Goal: Task Accomplishment & Management: Manage account settings

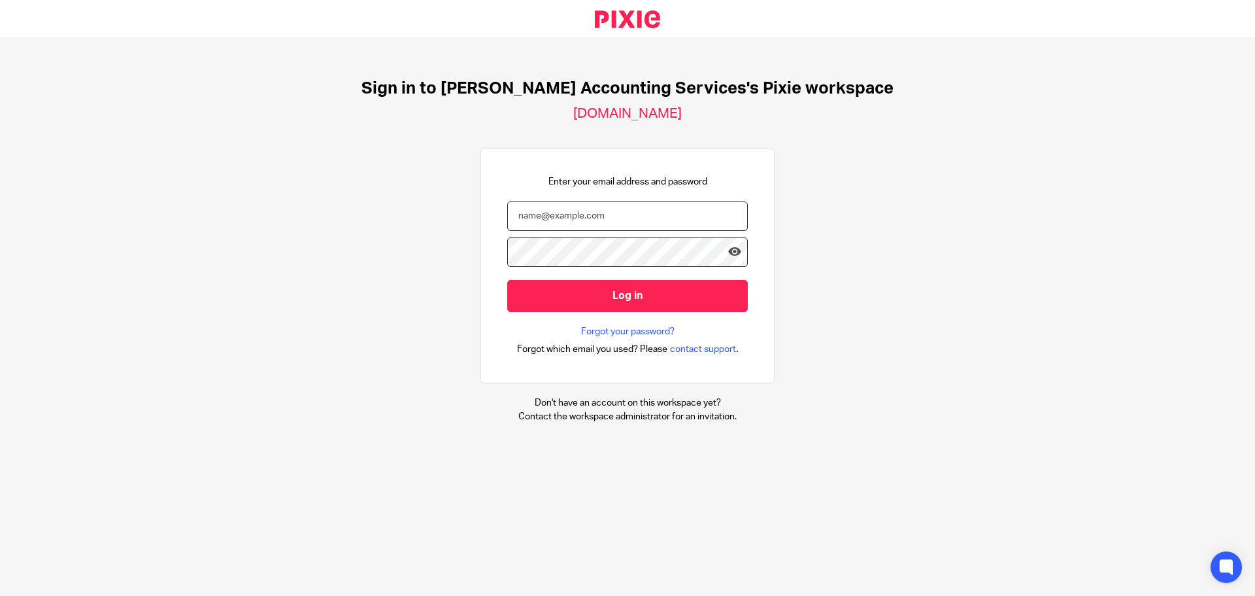
type input "ian@turpinaccounting.co.uk"
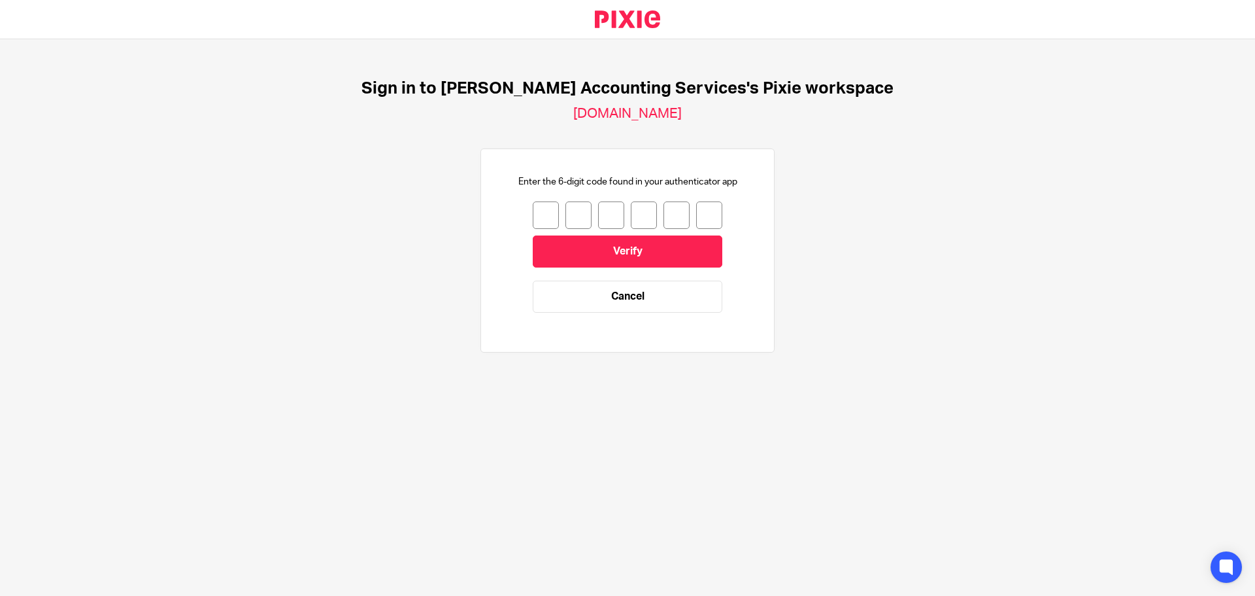
click at [534, 211] on input "number" at bounding box center [546, 214] width 26 height 27
type input "5"
type input "4"
type input "9"
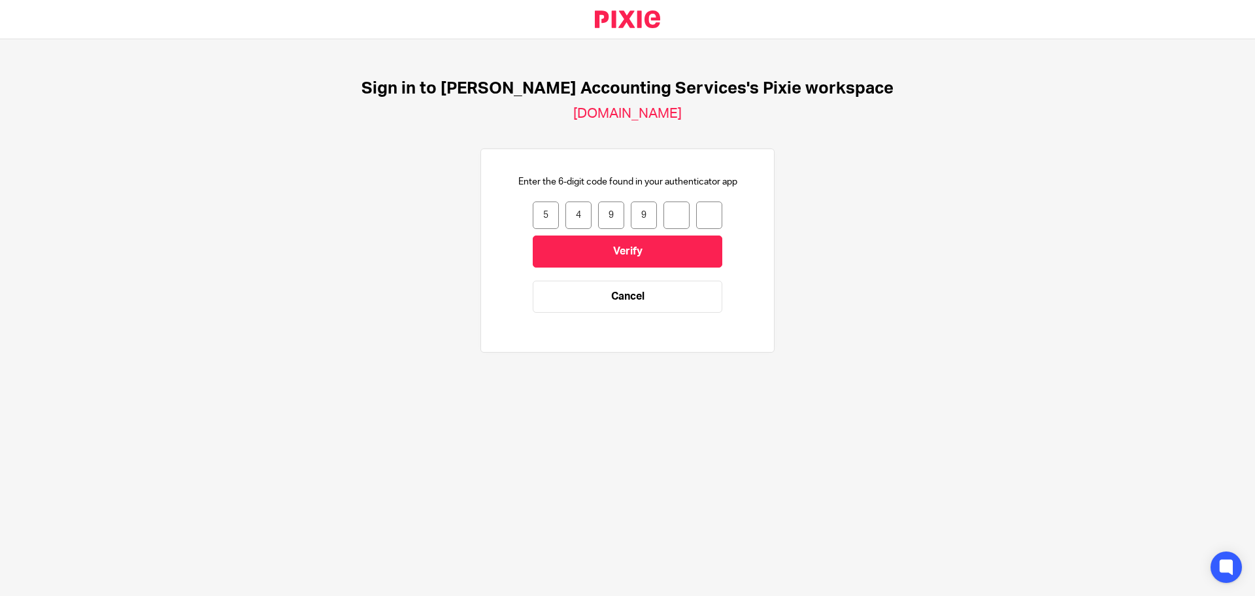
type input "3"
type input "5"
click at [636, 249] on input "Verify" at bounding box center [628, 251] width 190 height 32
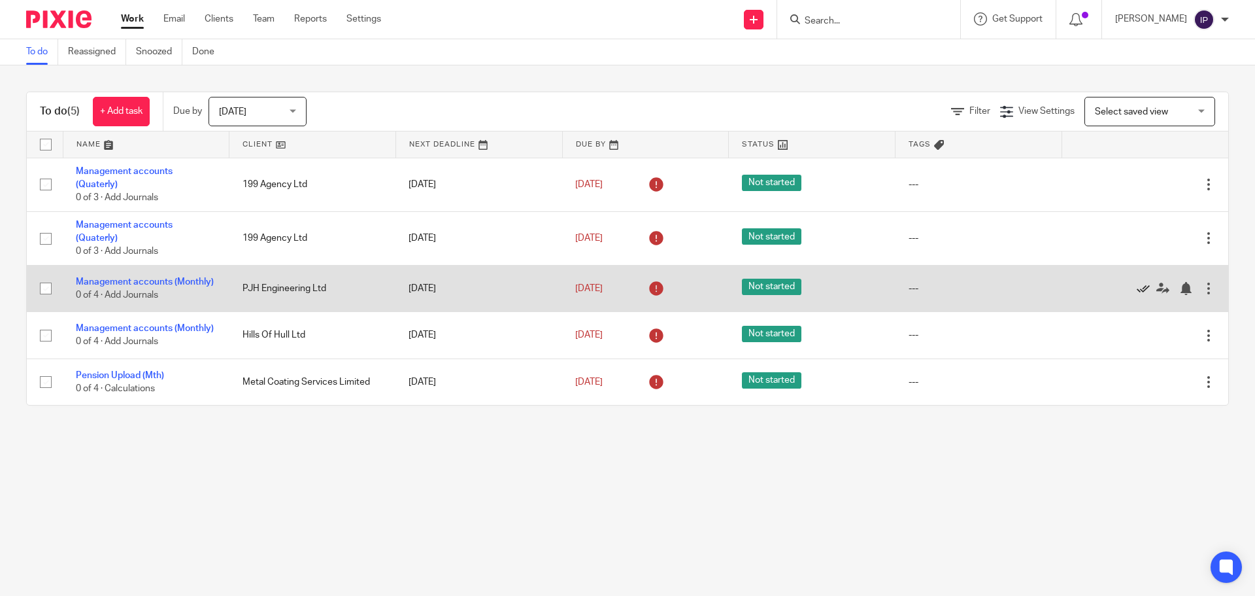
click at [1137, 290] on icon at bounding box center [1143, 288] width 13 height 13
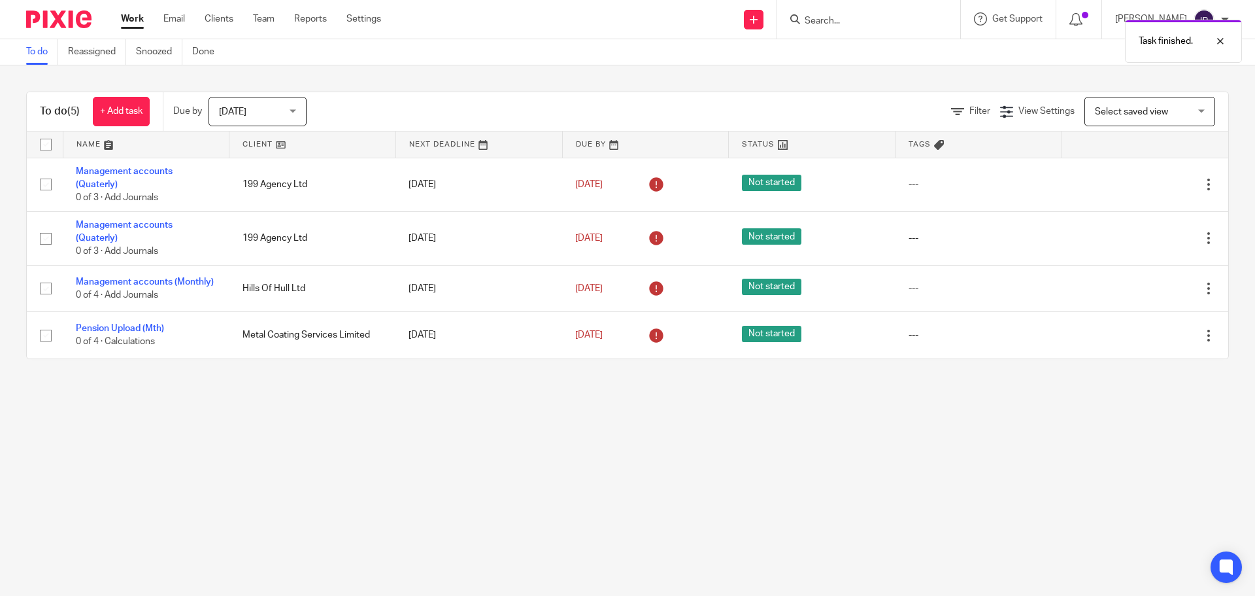
click at [1137, 290] on icon at bounding box center [1143, 288] width 13 height 13
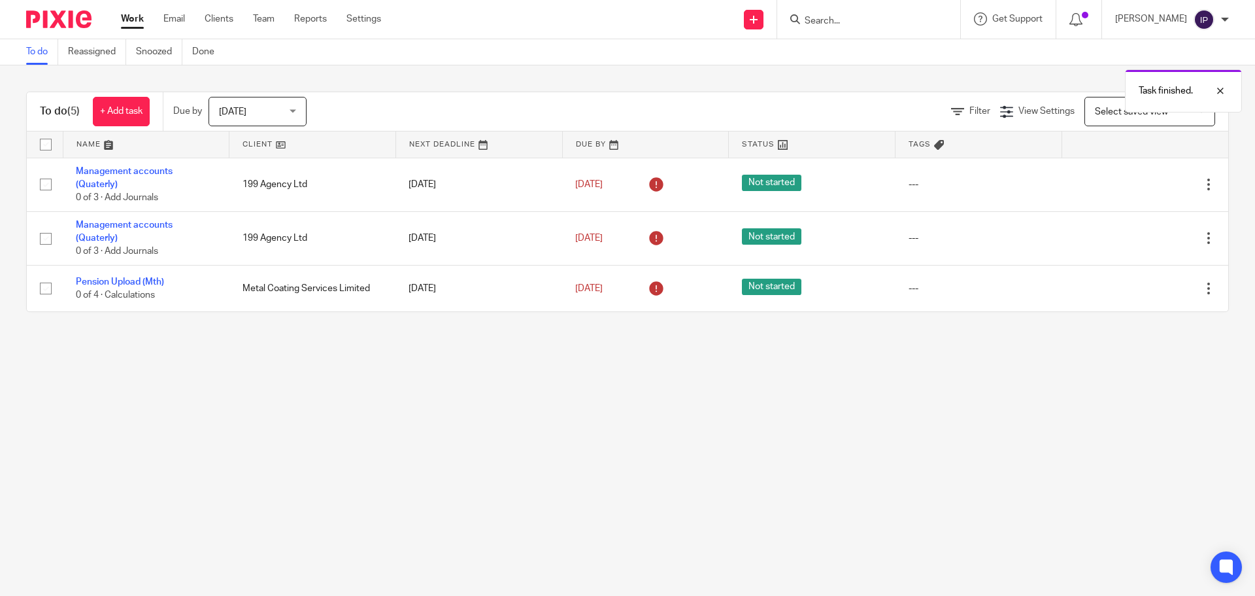
click at [1137, 290] on icon at bounding box center [1143, 288] width 13 height 13
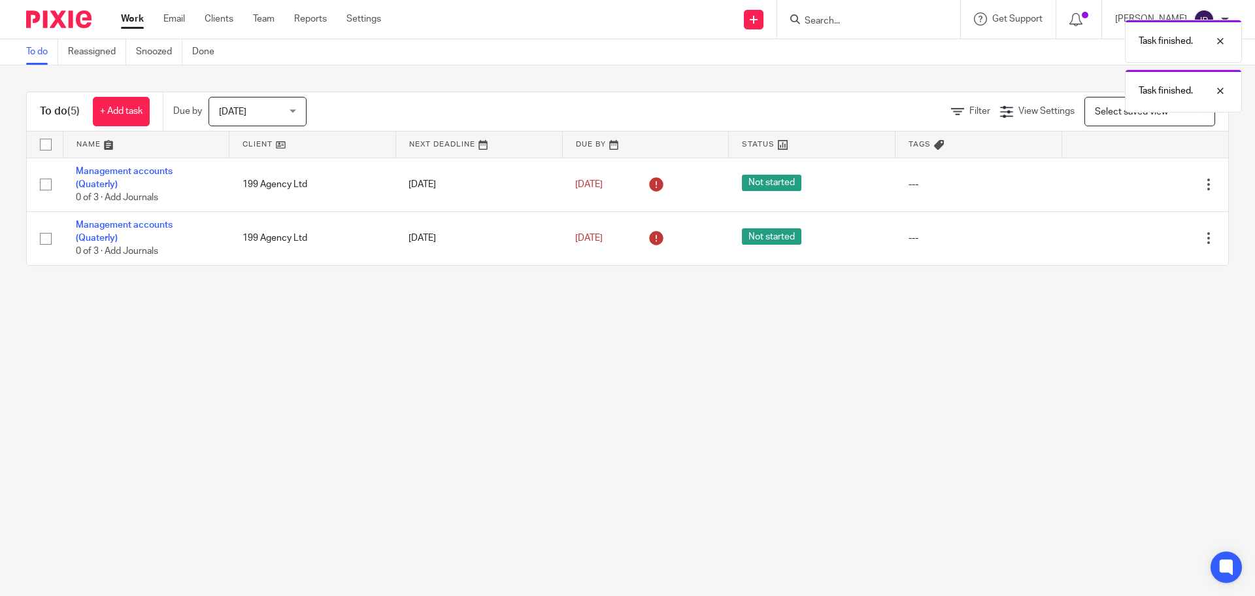
click at [58, 111] on h1 "To do (5)" at bounding box center [60, 112] width 40 height 14
click at [270, 19] on link "Team" at bounding box center [264, 18] width 22 height 13
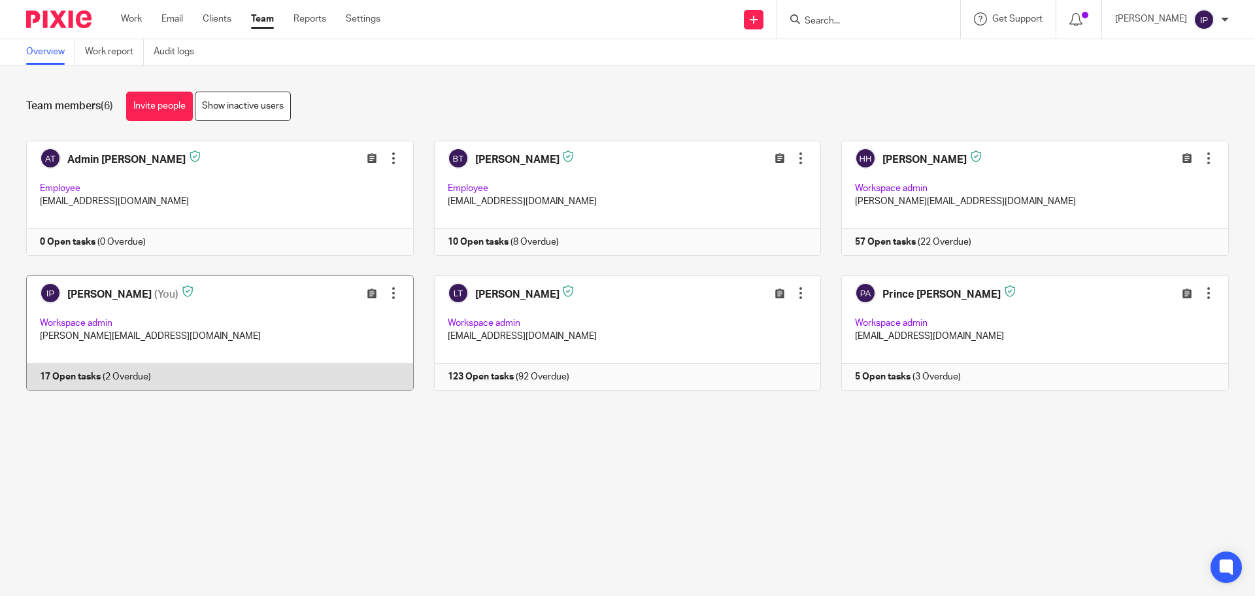
click at [93, 322] on link at bounding box center [210, 332] width 408 height 115
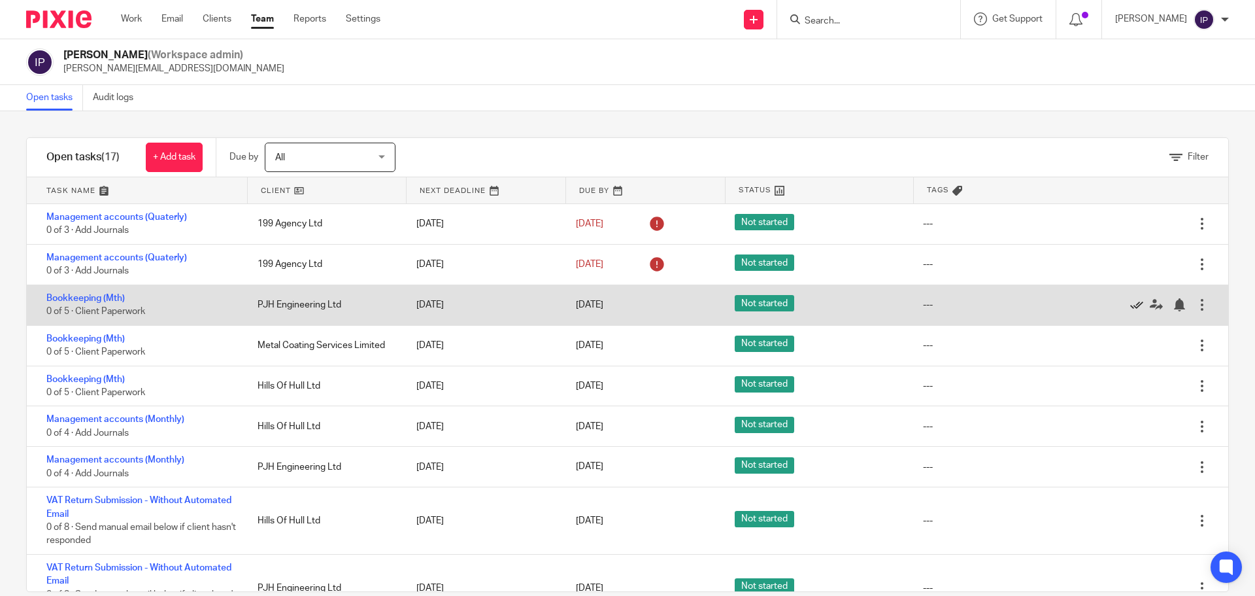
click at [1130, 305] on icon at bounding box center [1136, 304] width 13 height 13
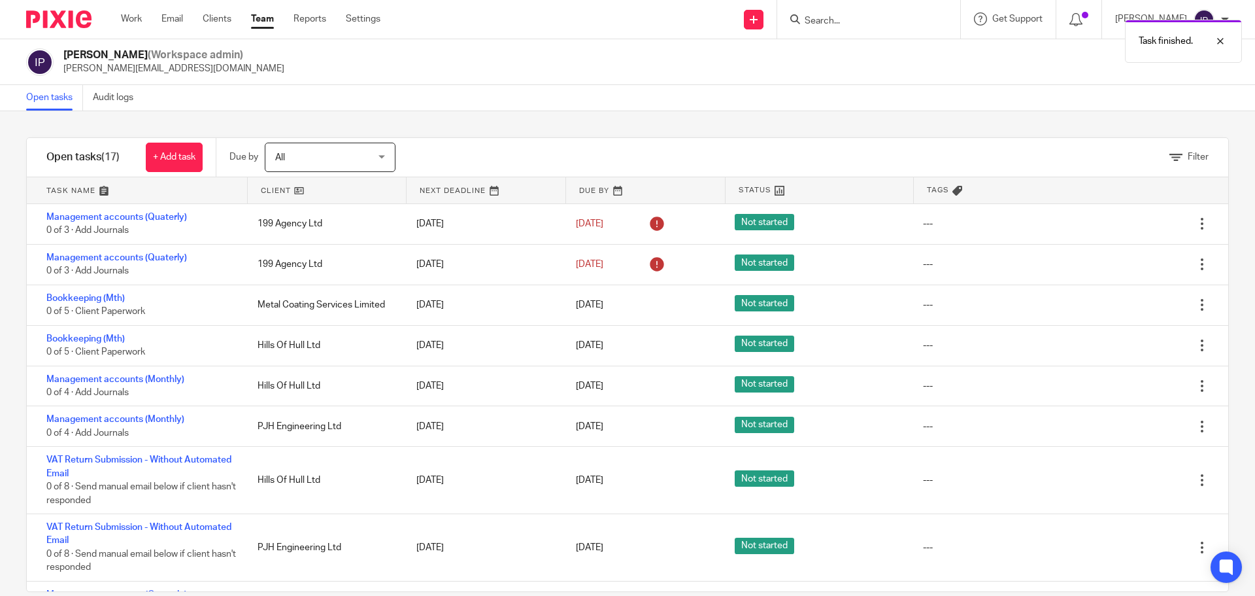
click at [1130, 305] on icon at bounding box center [1136, 304] width 13 height 13
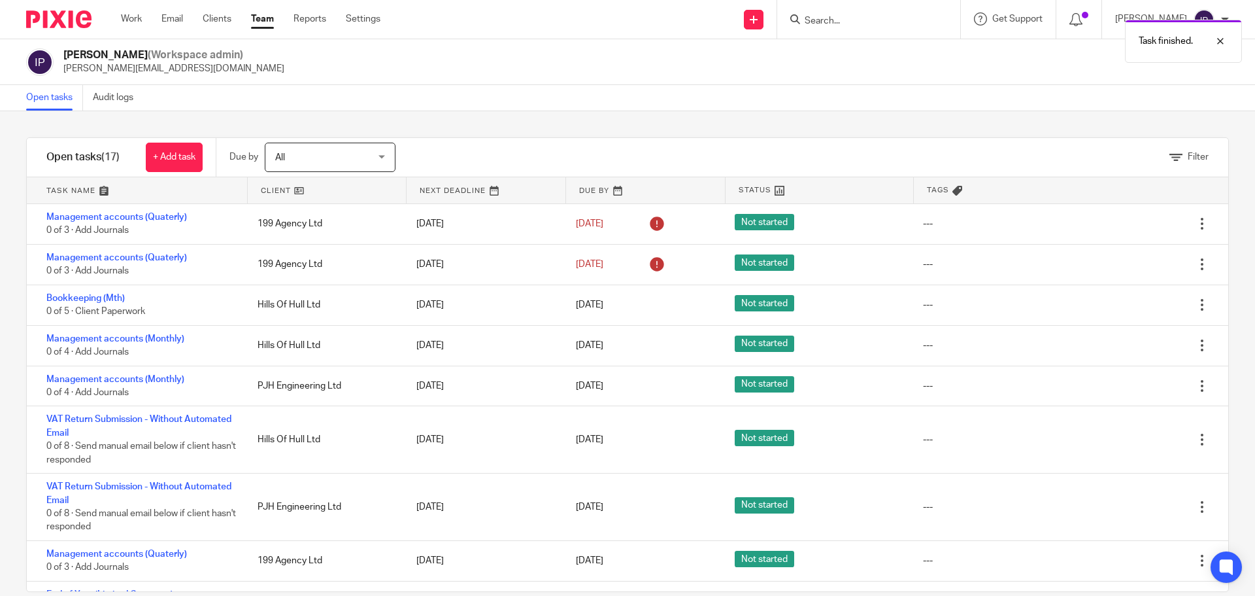
click at [1130, 305] on icon at bounding box center [1136, 304] width 13 height 13
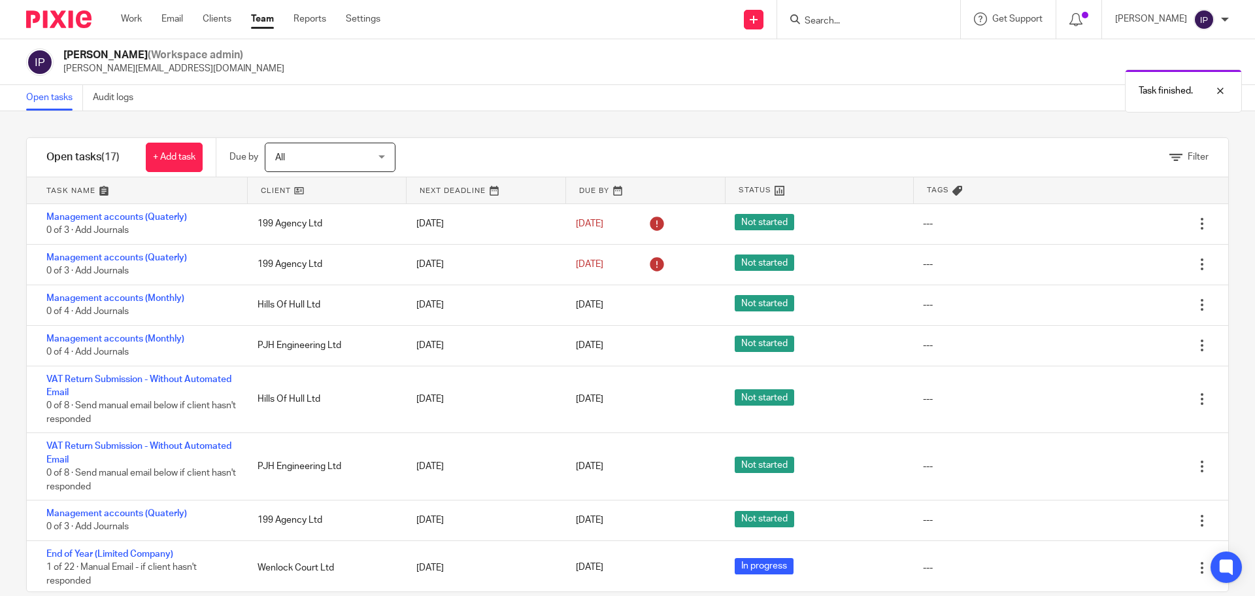
click at [1130, 305] on icon at bounding box center [1136, 304] width 13 height 13
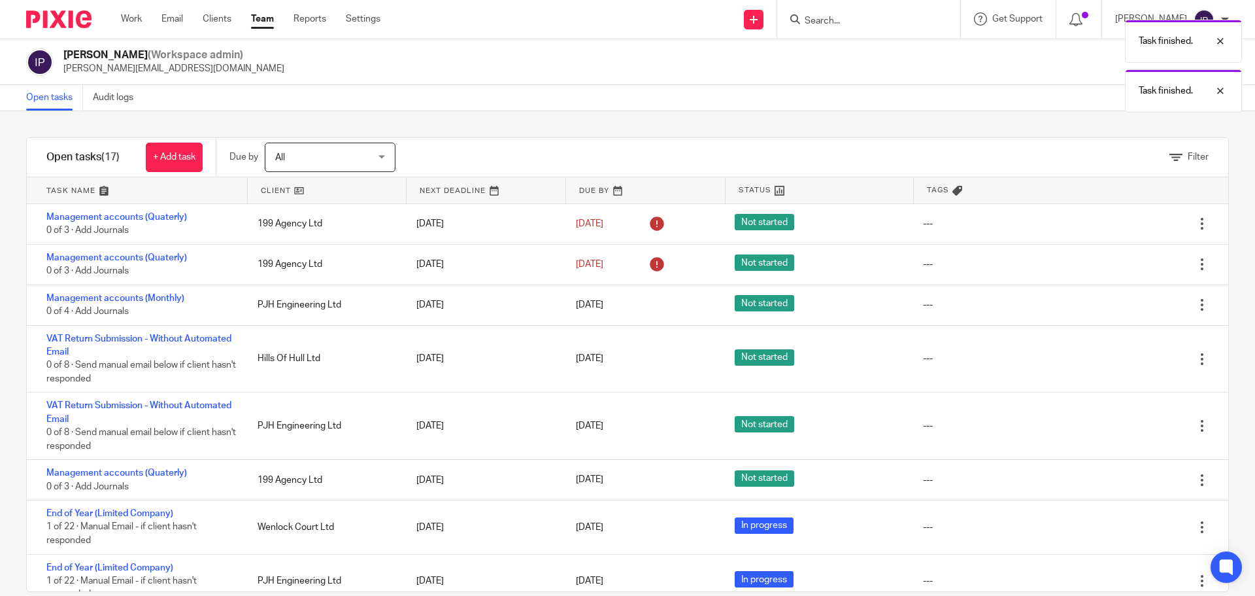
click at [1130, 305] on icon at bounding box center [1136, 304] width 13 height 13
